Goal: Task Accomplishment & Management: Complete application form

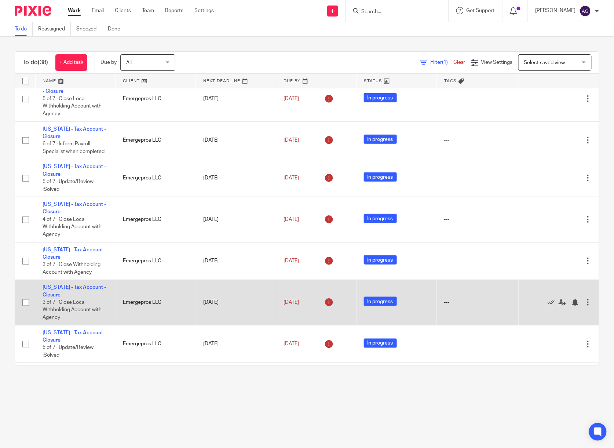
scroll to position [147, 0]
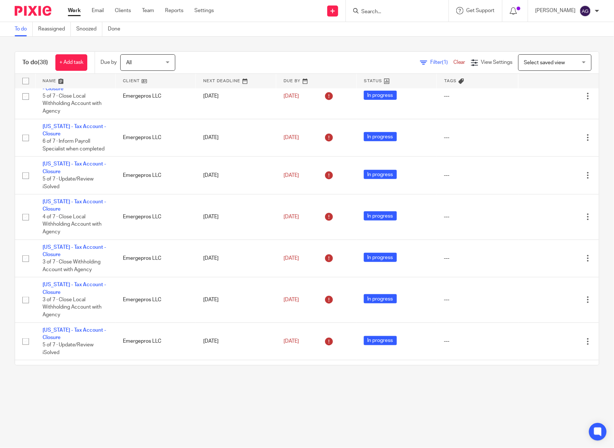
click at [398, 12] on input "Search" at bounding box center [394, 12] width 66 height 7
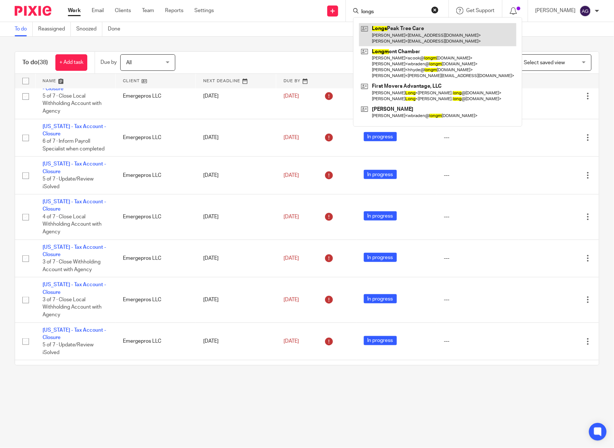
type input "longs"
click at [428, 34] on link at bounding box center [437, 34] width 157 height 23
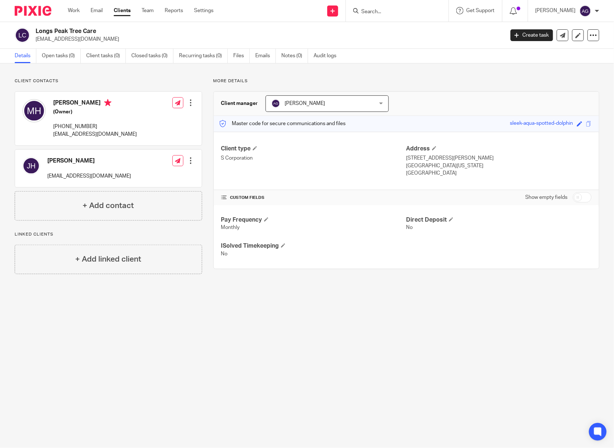
drag, startPoint x: 65, startPoint y: 58, endPoint x: 83, endPoint y: 62, distance: 18.9
click at [65, 58] on link "Open tasks (0)" at bounding box center [61, 56] width 39 height 14
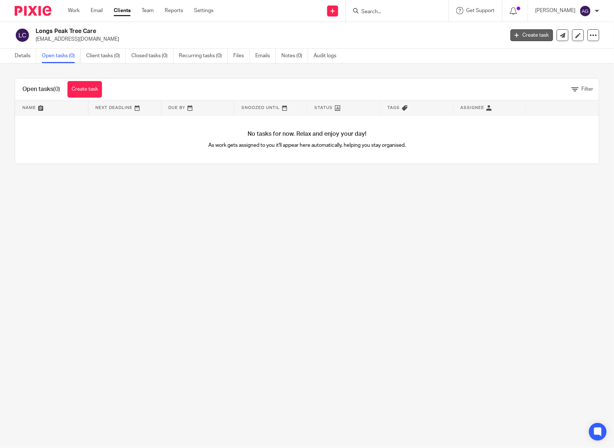
click at [525, 32] on link "Create task" at bounding box center [532, 35] width 43 height 12
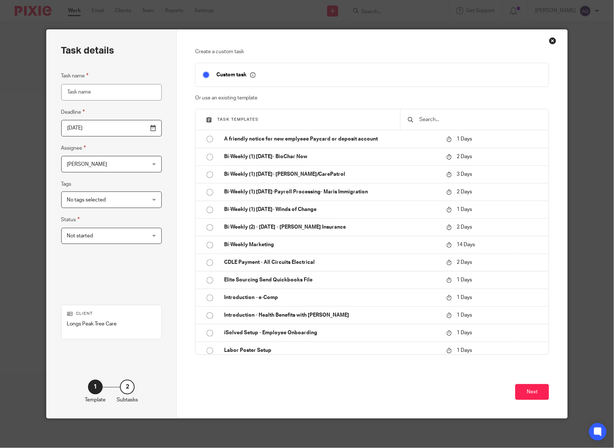
click at [507, 125] on div at bounding box center [474, 119] width 149 height 21
click at [465, 121] on input "text" at bounding box center [480, 120] width 123 height 8
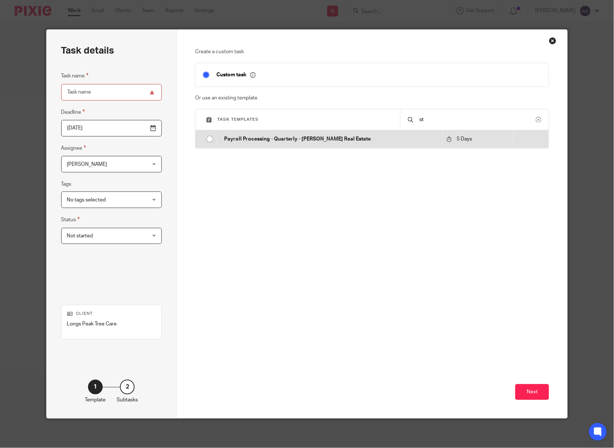
type input "s"
type input "register"
click at [244, 137] on p "New Client Setup - Register for Mineral HR" at bounding box center [331, 138] width 215 height 7
type input "2025-08-15"
type input "New Client Setup - Register for Mineral HR"
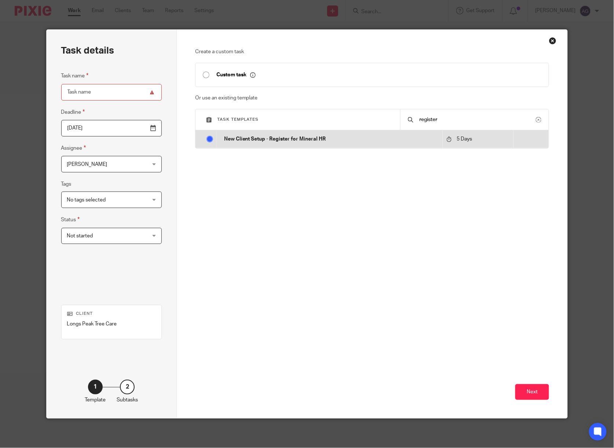
checkbox input "false"
radio input "true"
click at [240, 138] on p "New Client Setup - Register for Mineral HR" at bounding box center [331, 138] width 215 height 7
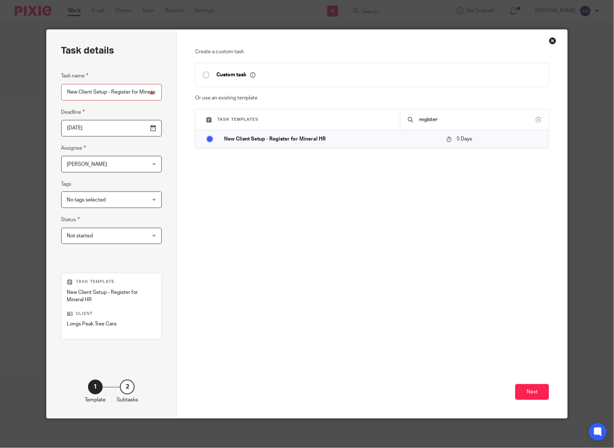
drag, startPoint x: 445, startPoint y: 120, endPoint x: 394, endPoint y: 129, distance: 51.9
click at [404, 124] on div "register" at bounding box center [474, 119] width 149 height 21
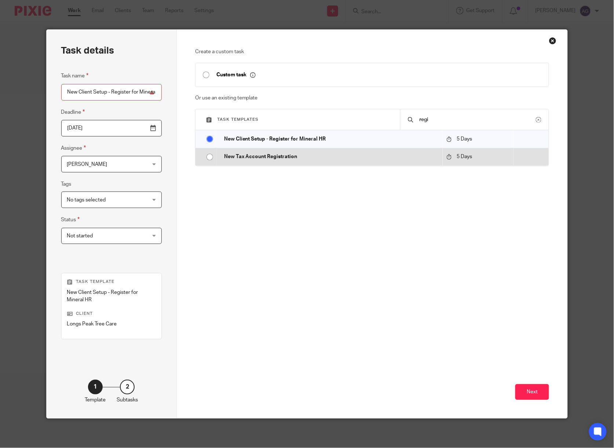
type input "regi"
click at [316, 162] on td "New Tax Account Registration" at bounding box center [330, 157] width 226 height 18
type input "New Tax Account Registration"
radio input "false"
radio input "true"
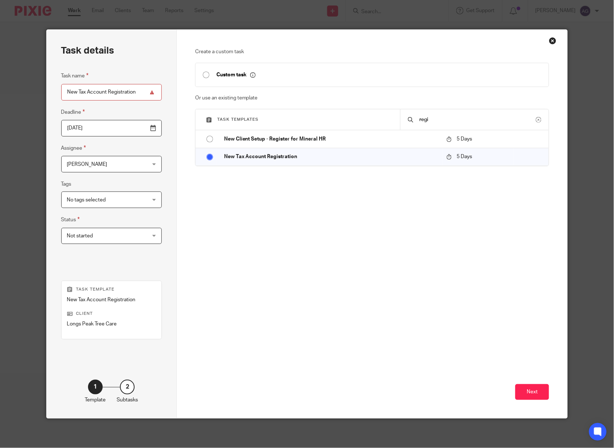
drag, startPoint x: 82, startPoint y: 91, endPoint x: 19, endPoint y: 86, distance: 63.3
click at [19, 86] on div "Task details Task name New Tax Account Registration Deadline 2025-08-15 Assigne…" at bounding box center [307, 224] width 614 height 448
type input "CO Account Registration"
click at [533, 388] on button "Next" at bounding box center [533, 392] width 34 height 16
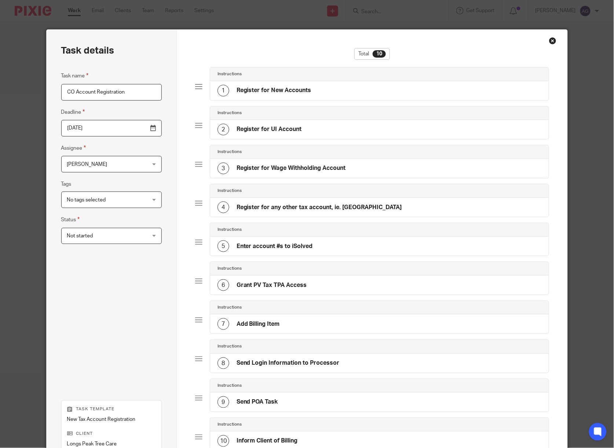
click at [281, 207] on h4 "Register for any other tax account, ie. FAMLI" at bounding box center [319, 208] width 165 height 8
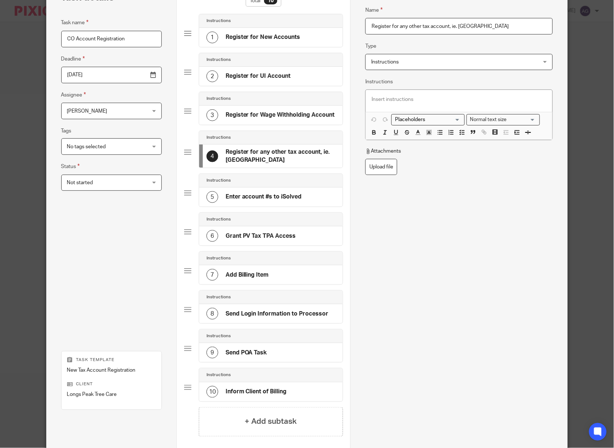
scroll to position [131, 0]
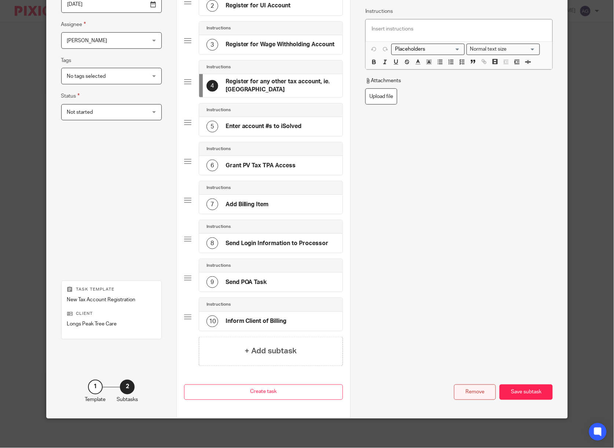
click at [482, 388] on div "Remove" at bounding box center [475, 393] width 42 height 16
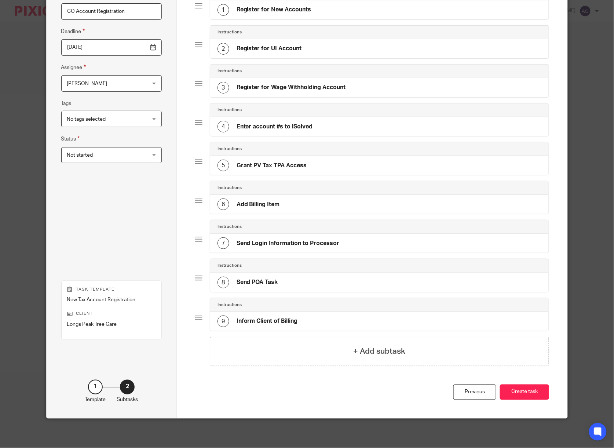
scroll to position [84, 0]
click at [280, 276] on div "8 Send POA Task" at bounding box center [379, 282] width 339 height 19
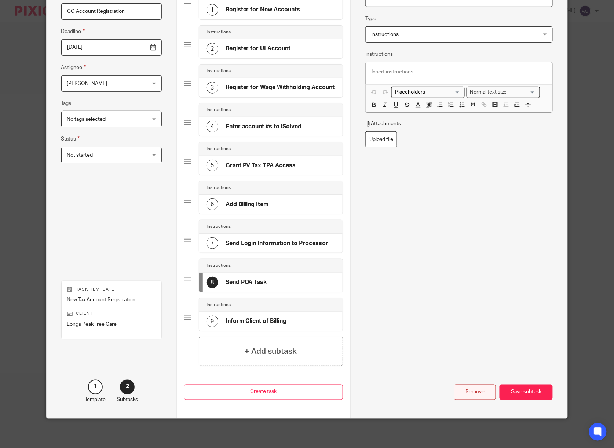
click at [476, 393] on div "Remove" at bounding box center [475, 393] width 42 height 16
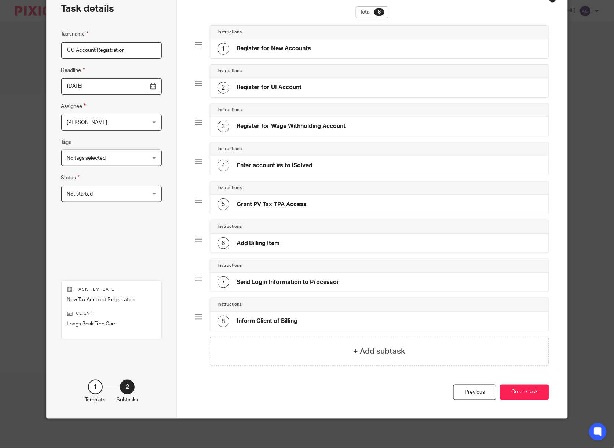
scroll to position [45, 0]
click at [510, 392] on button "Create task" at bounding box center [524, 393] width 49 height 16
